Goal: Download file/media

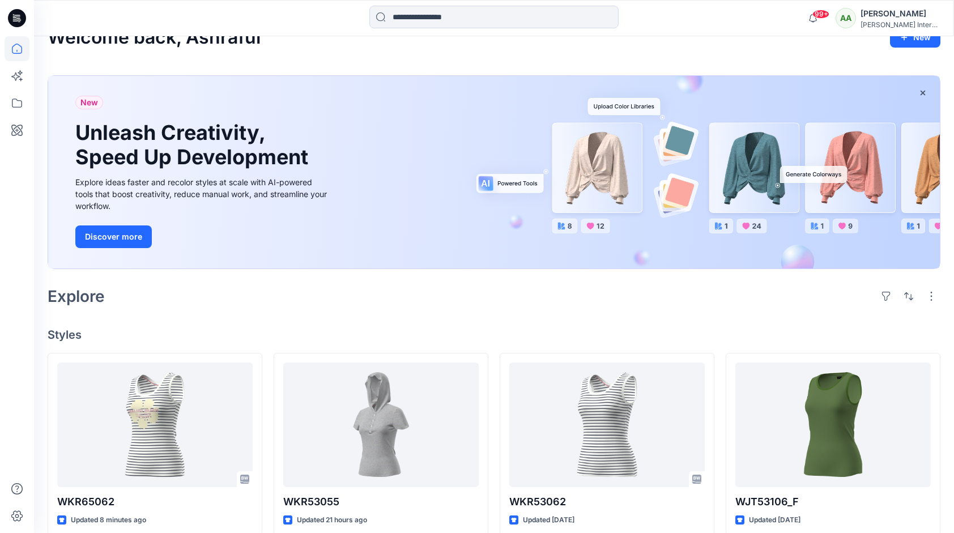
scroll to position [170, 0]
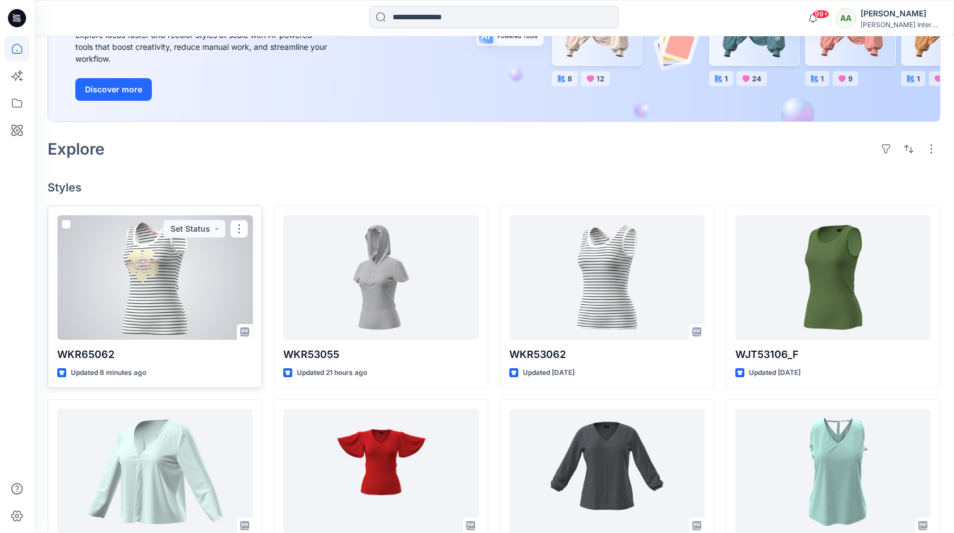
click at [163, 261] on div at bounding box center [154, 277] width 195 height 125
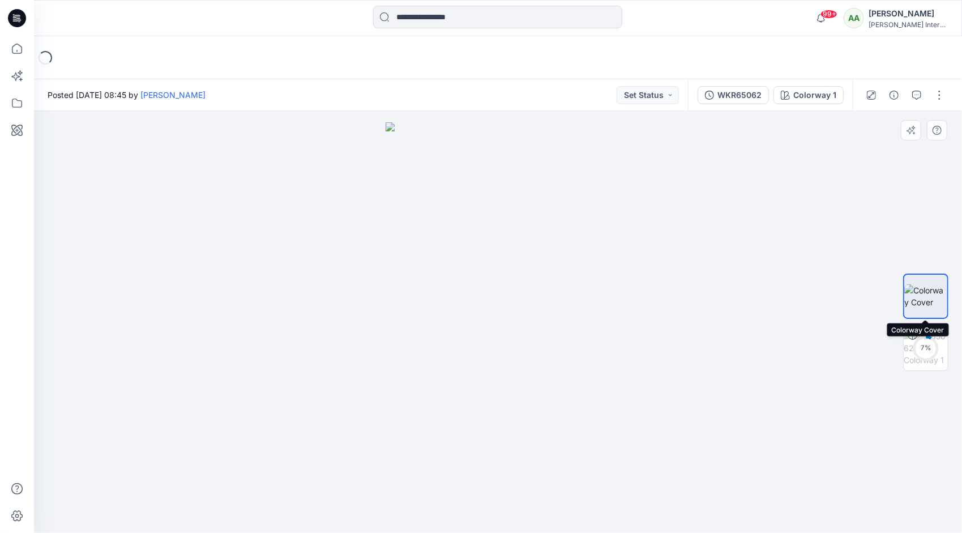
click at [927, 284] on img at bounding box center [925, 296] width 43 height 24
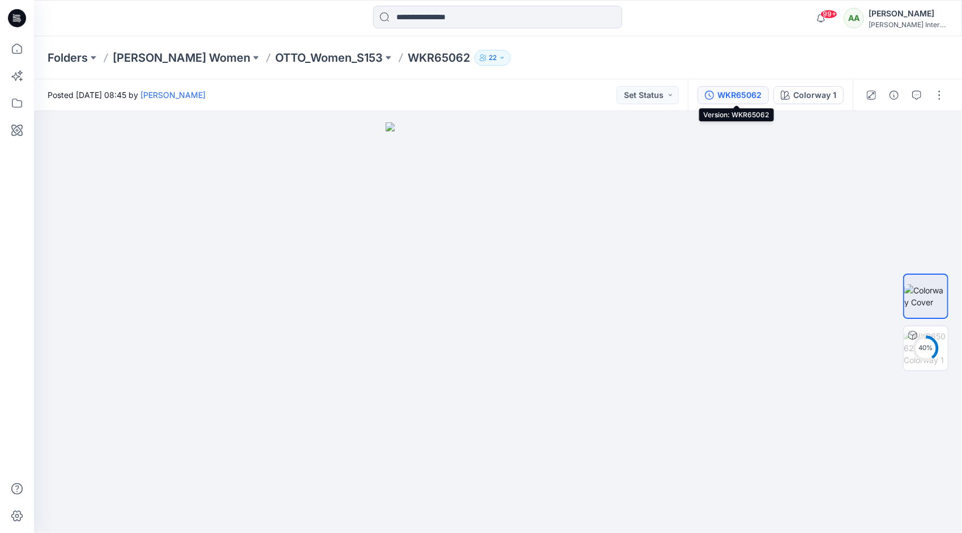
click at [735, 99] on div "WKR65062" at bounding box center [739, 95] width 44 height 12
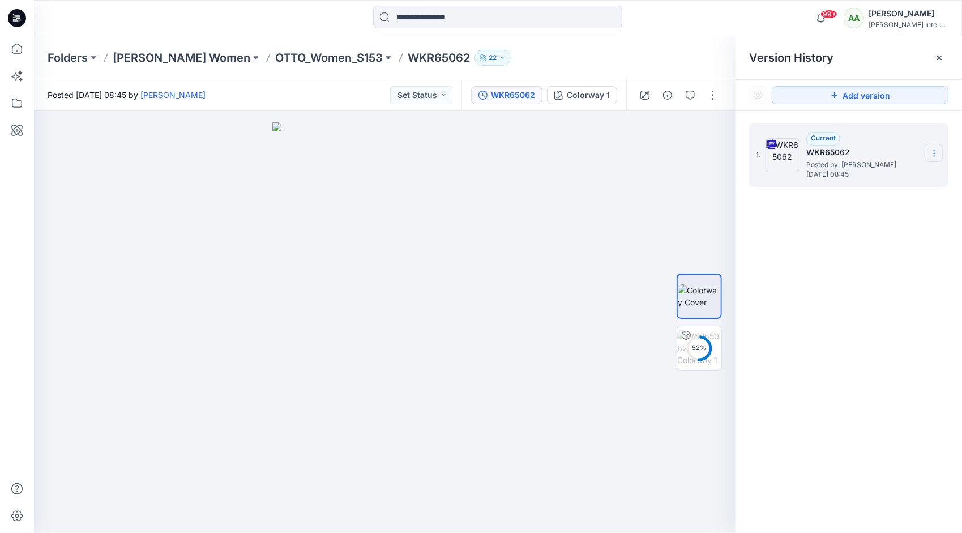
click at [935, 152] on icon at bounding box center [934, 153] width 9 height 9
click at [841, 174] on span "Download Source BW File" at bounding box center [877, 176] width 95 height 14
